Goal: Information Seeking & Learning: Stay updated

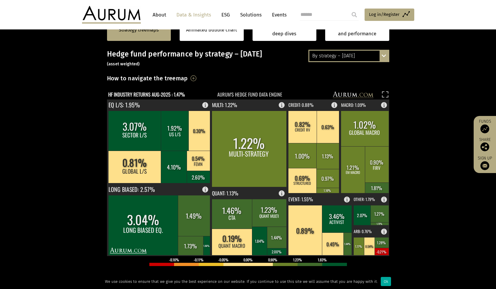
scroll to position [88, 0]
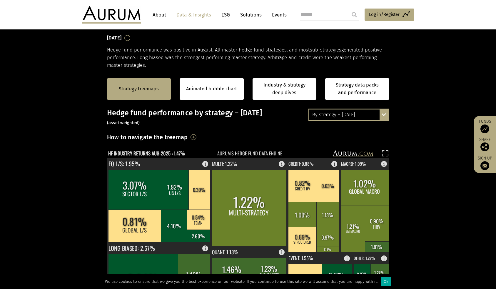
click at [373, 117] on div "By strategy – [DATE]" at bounding box center [349, 114] width 79 height 11
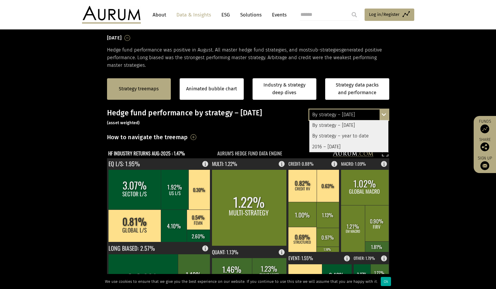
click at [360, 136] on div "By strategy – year to date" at bounding box center [349, 136] width 79 height 11
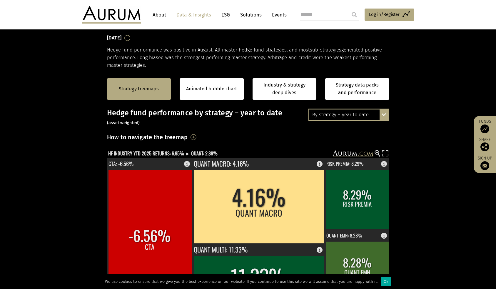
click at [348, 115] on div "By strategy – year to date" at bounding box center [349, 114] width 79 height 11
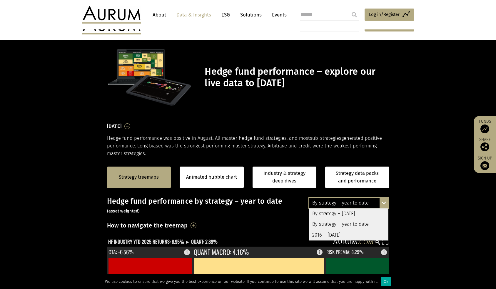
scroll to position [88, 0]
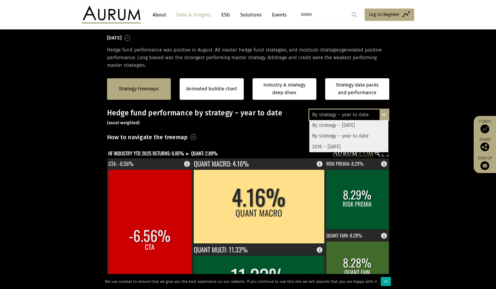
click at [367, 125] on div "By strategy – [DATE]" at bounding box center [349, 125] width 79 height 11
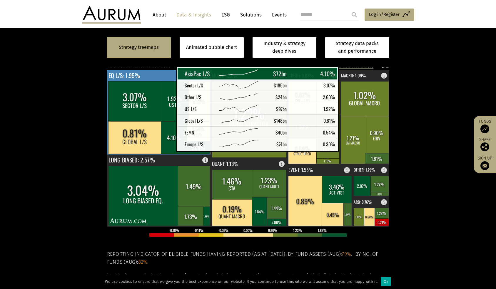
scroll to position [265, 0]
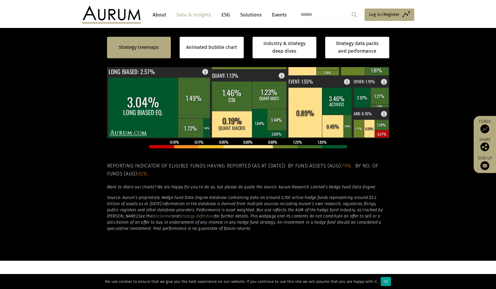
click at [381, 283] on div "Ok" at bounding box center [386, 281] width 10 height 9
